Goal: Task Accomplishment & Management: Use online tool/utility

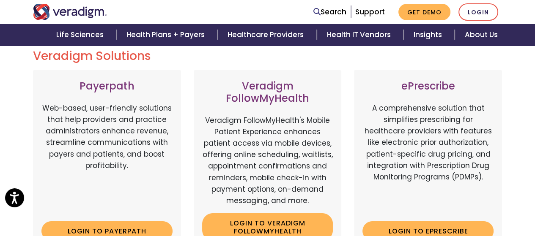
scroll to position [85, 0]
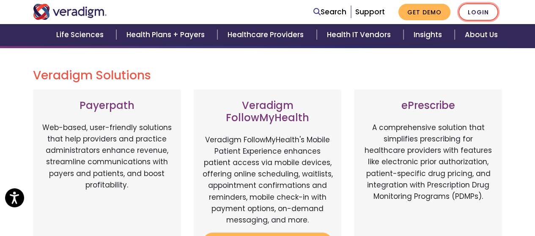
click at [469, 13] on link "Login" at bounding box center [479, 11] width 40 height 17
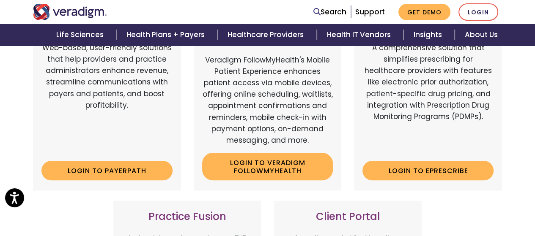
scroll to position [169, 0]
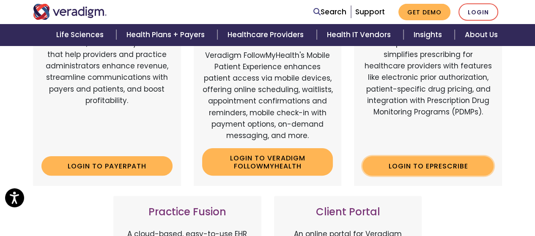
click at [444, 167] on link "Login to ePrescribe" at bounding box center [428, 166] width 131 height 19
